Goal: Information Seeking & Learning: Learn about a topic

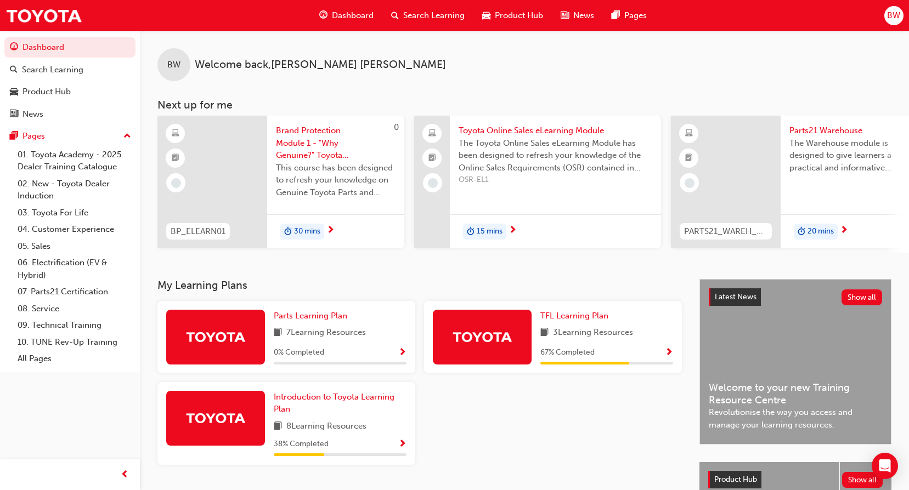
scroll to position [110, 0]
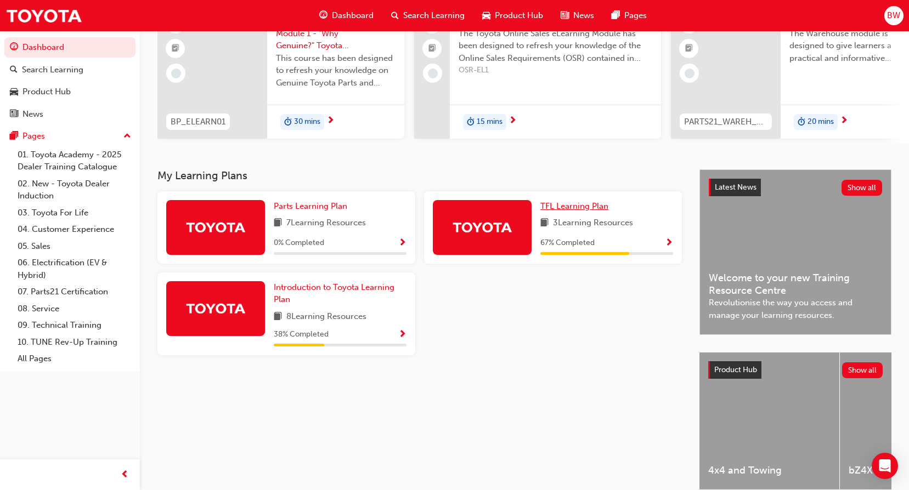
click at [574, 211] on span "TFL Learning Plan" at bounding box center [574, 206] width 68 height 10
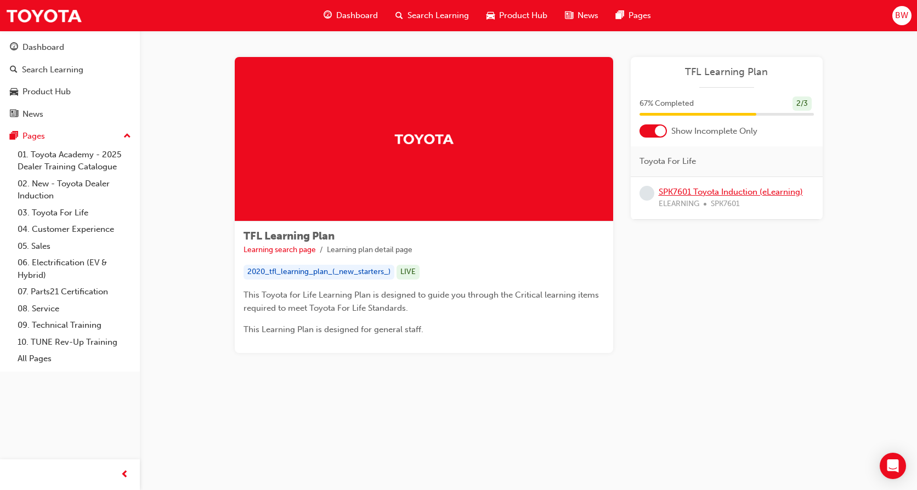
click at [707, 191] on link "SPK7601 Toyota Induction (eLearning)" at bounding box center [731, 192] width 144 height 10
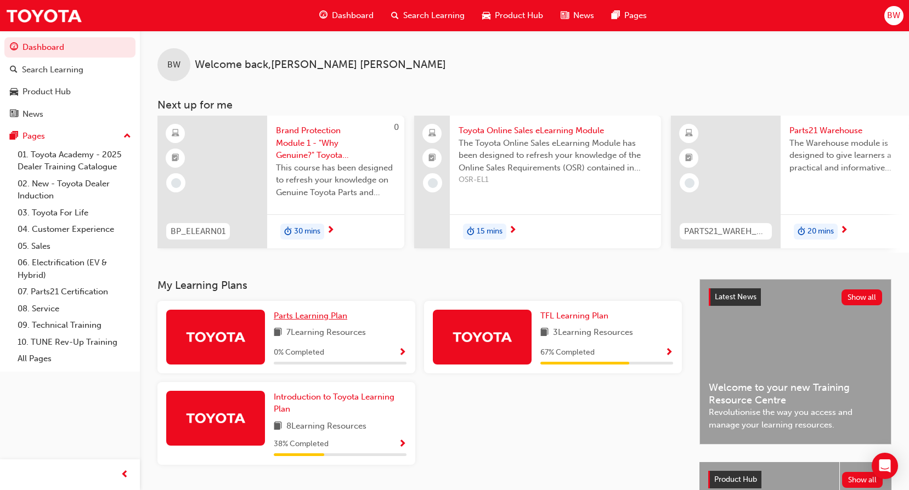
click at [307, 319] on span "Parts Learning Plan" at bounding box center [311, 316] width 74 height 10
